Goal: Find specific page/section: Find specific page/section

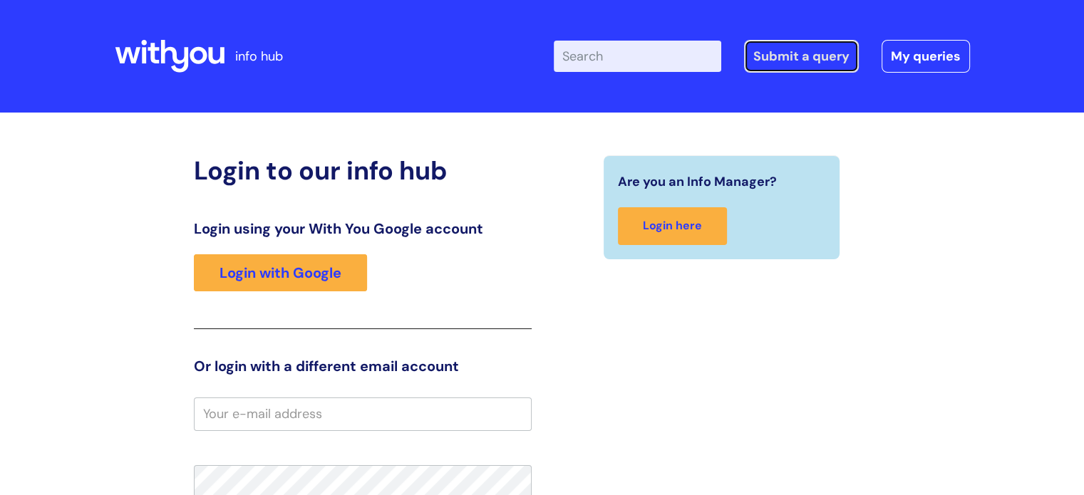
click at [801, 59] on link "Submit a query" at bounding box center [801, 56] width 115 height 33
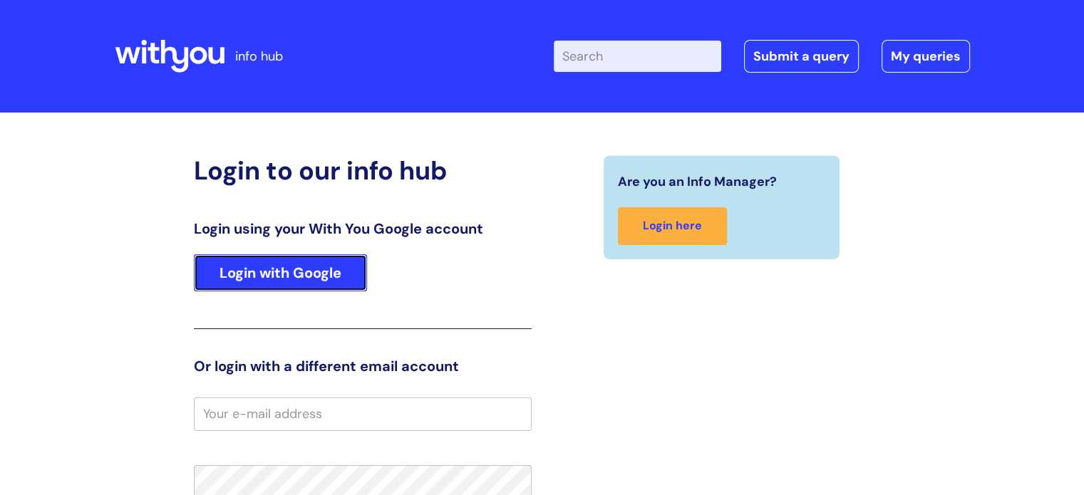
click at [264, 281] on link "Login with Google" at bounding box center [280, 272] width 173 height 37
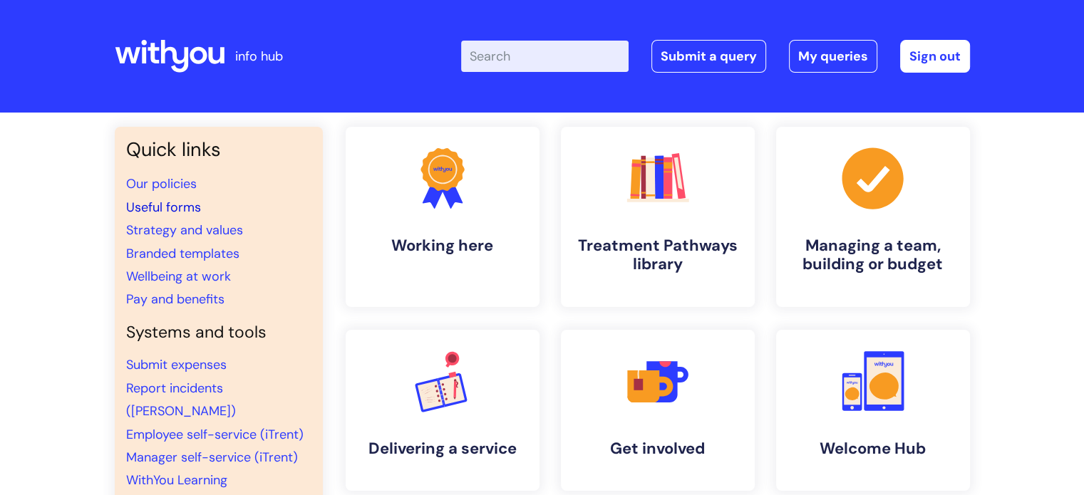
click at [178, 207] on link "Useful forms" at bounding box center [163, 207] width 75 height 17
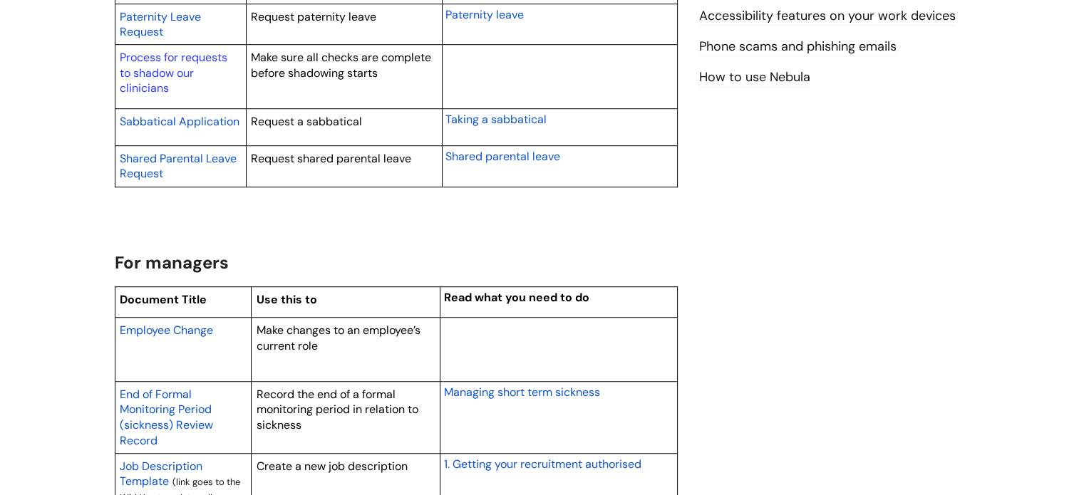
scroll to position [1283, 0]
